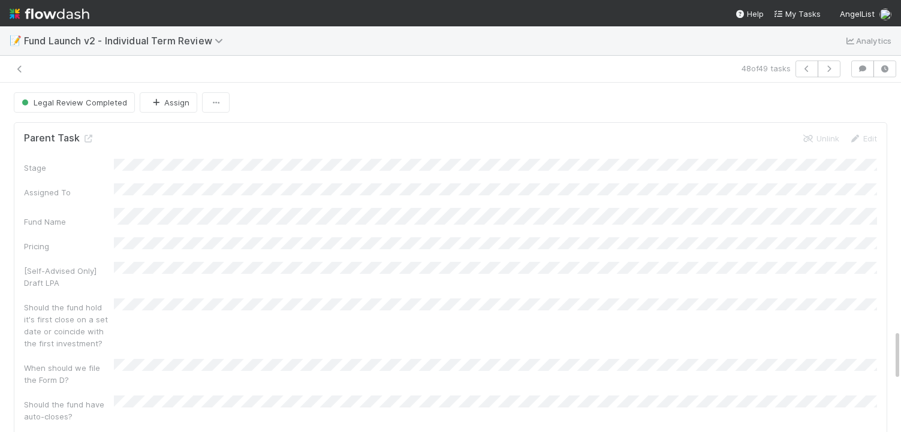
scroll to position [1702, 0]
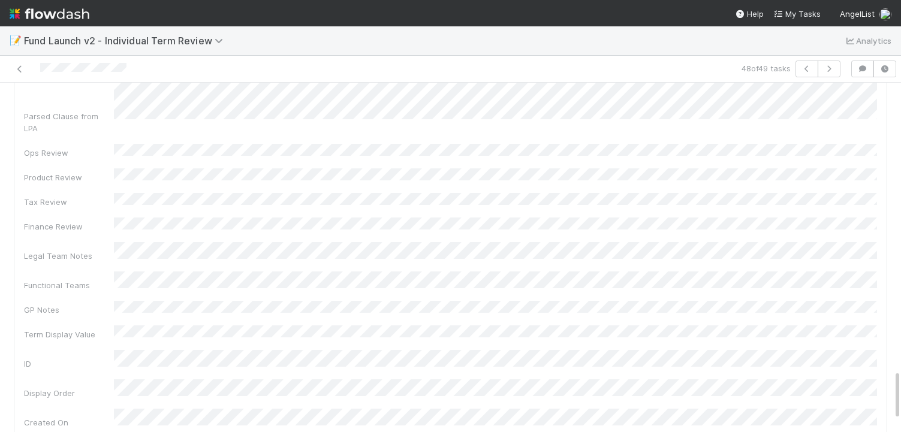
scroll to position [1835, 0]
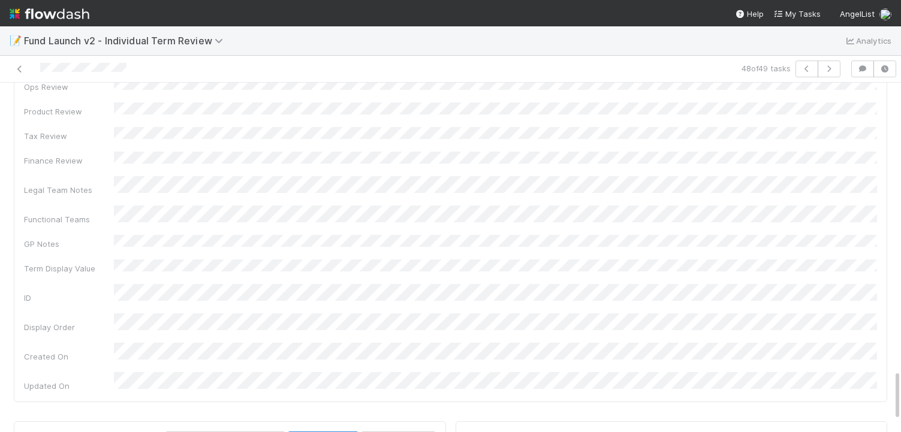
scroll to position [1980, 0]
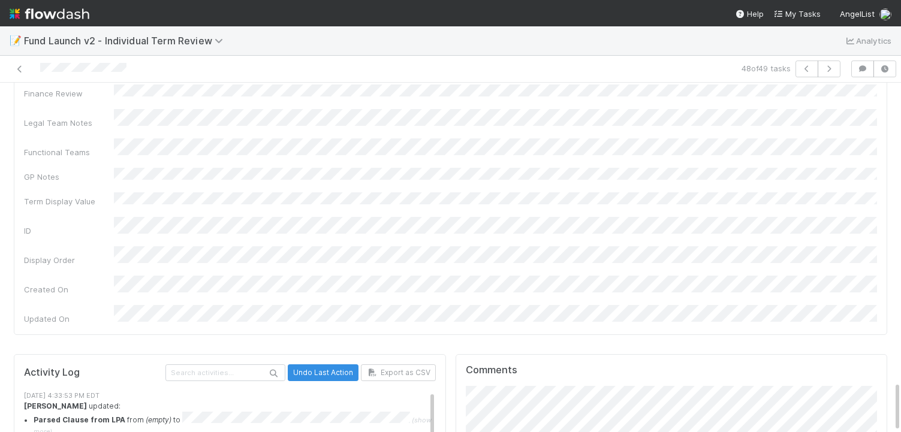
scroll to position [2059, 0]
